Goal: Navigation & Orientation: Find specific page/section

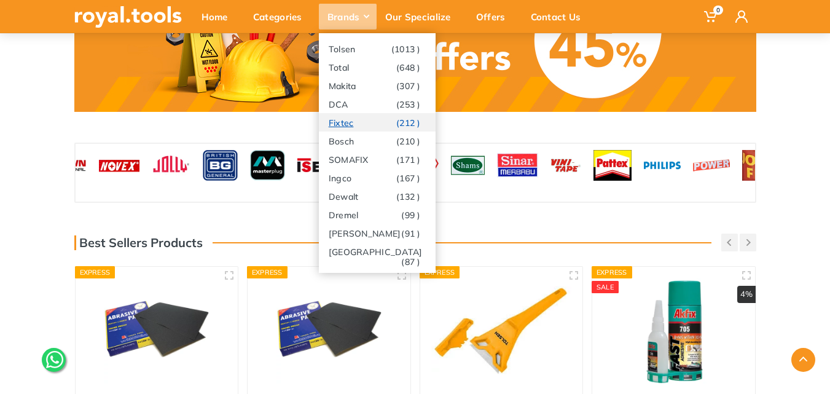
scroll to position [1106, 0]
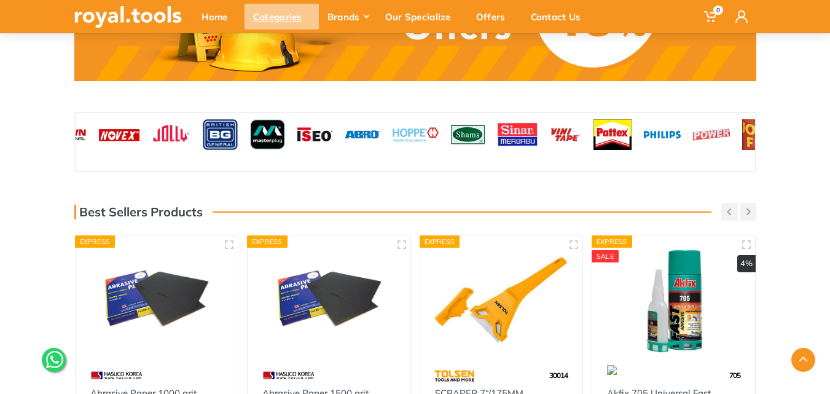
click at [273, 16] on div "Categories" at bounding box center [282, 17] width 74 height 26
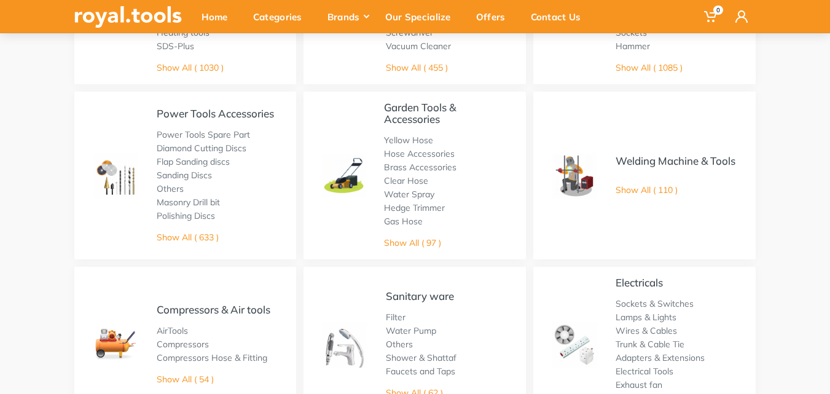
scroll to position [246, 0]
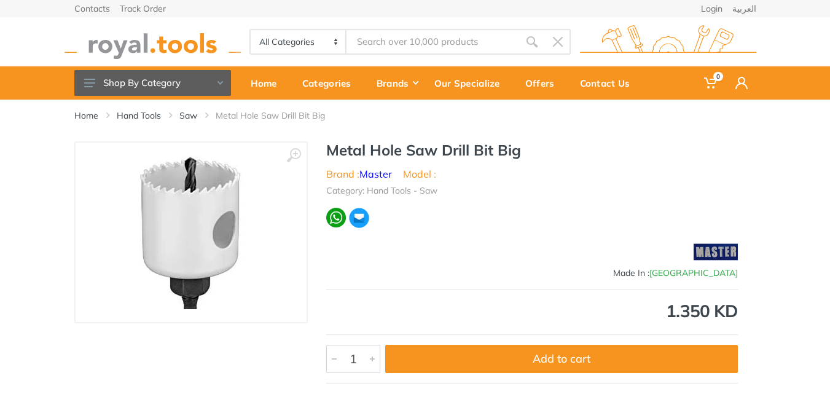
click at [615, 42] on img at bounding box center [668, 42] width 176 height 34
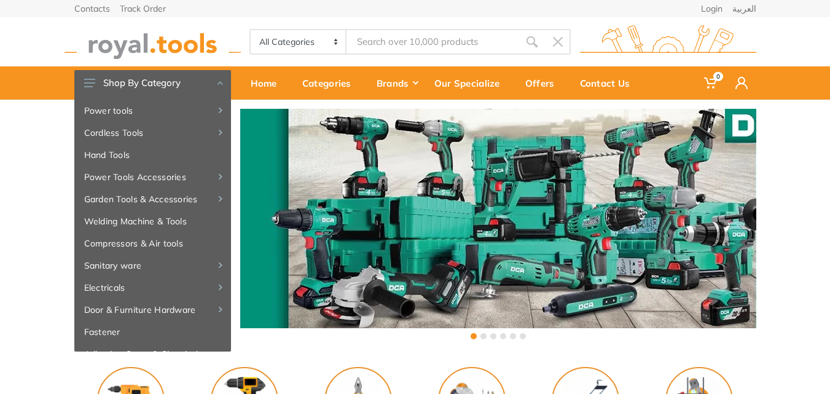
click at [338, 38] on select "All Categories Power tools Cordless Tools Hand Tools Power Tools Accessories Ga…" at bounding box center [299, 41] width 97 height 23
select select "1"
click at [251, 30] on select "All Categories Power tools Cordless Tools Hand Tools Power Tools Accessories Ga…" at bounding box center [299, 41] width 97 height 23
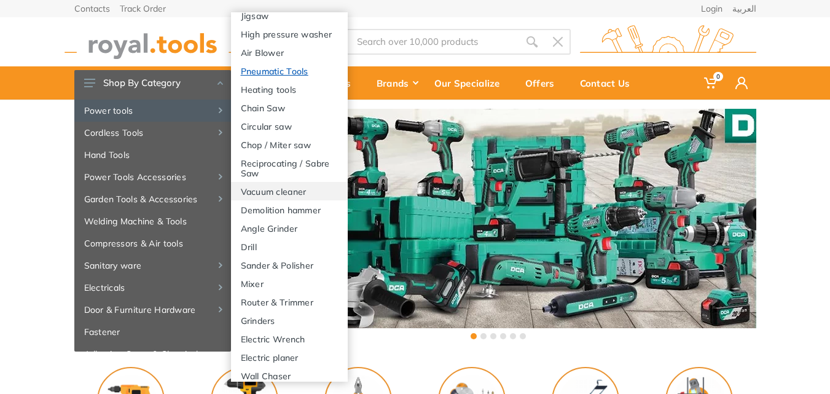
scroll to position [184, 0]
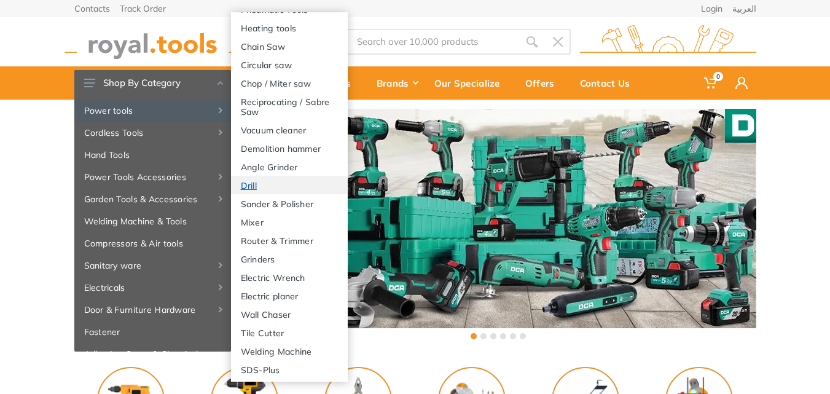
click at [251, 194] on link "Drill" at bounding box center [289, 185] width 117 height 18
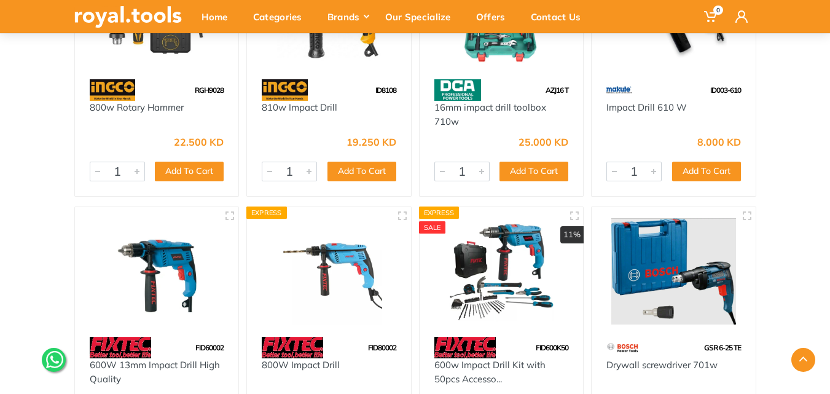
scroll to position [7315, 0]
